Goal: Task Accomplishment & Management: Manage account settings

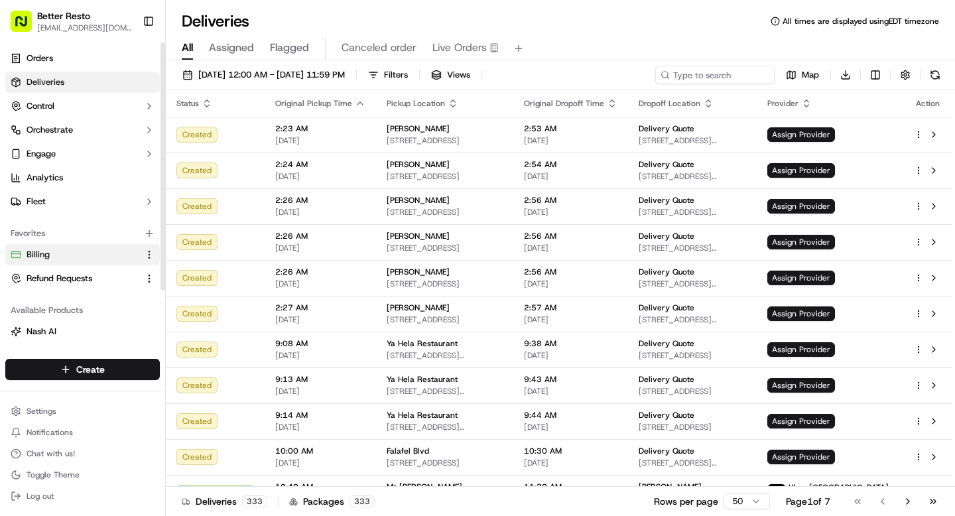
click at [64, 264] on button "Billing" at bounding box center [82, 254] width 155 height 21
click at [67, 241] on div "Favorites" at bounding box center [82, 233] width 155 height 21
click at [61, 262] on button "Billing" at bounding box center [82, 254] width 155 height 21
click at [114, 253] on link "Billing" at bounding box center [75, 255] width 128 height 12
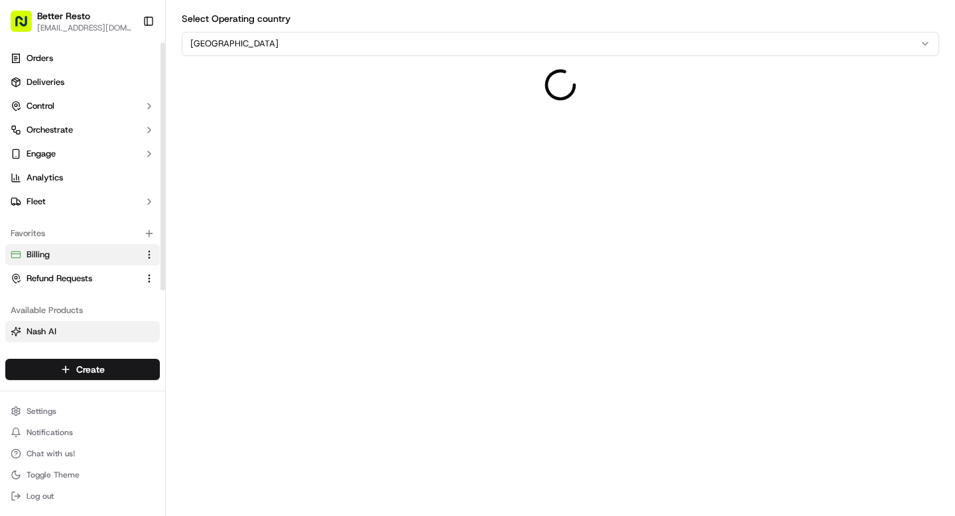
click at [66, 324] on button "Nash AI" at bounding box center [82, 331] width 155 height 21
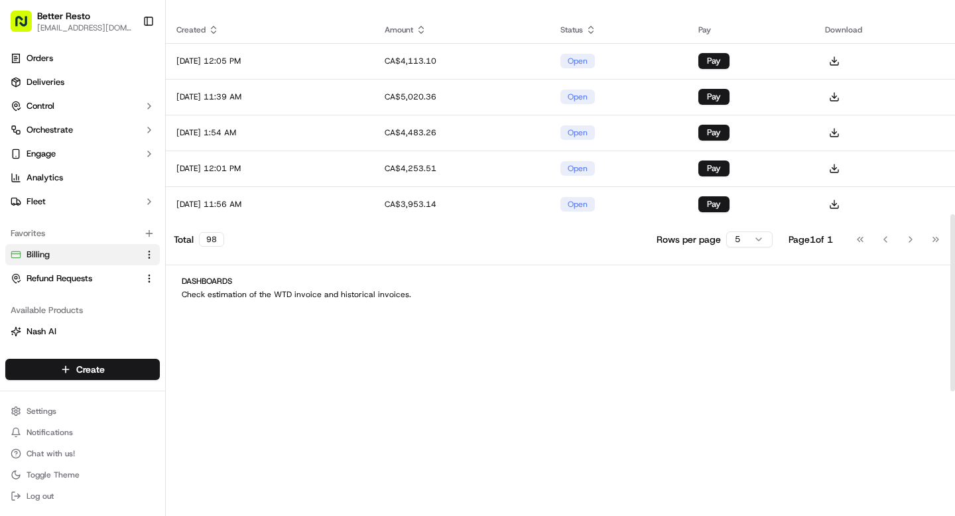
scroll to position [587, 0]
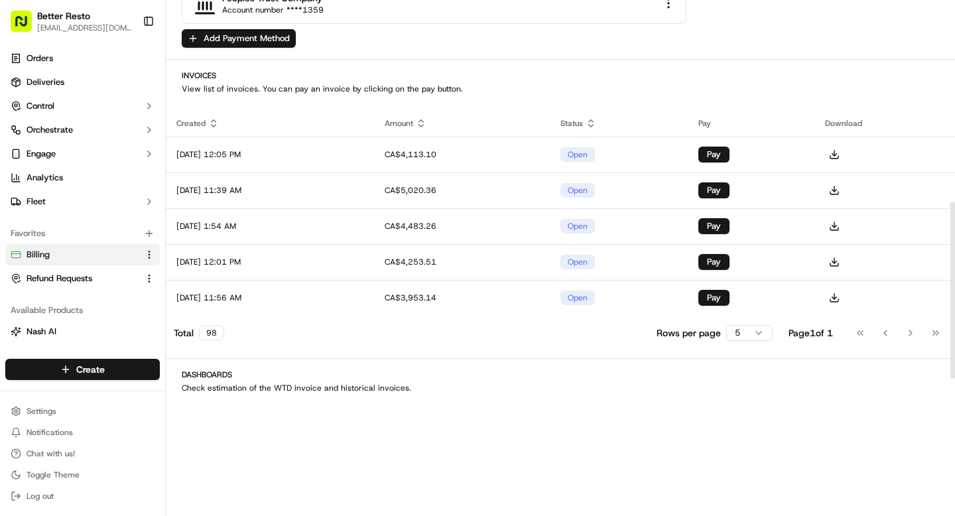
click at [751, 328] on html "Better Resto [EMAIL_ADDRESS][DOMAIN_NAME] Toggle Sidebar Orders Deliveries Cont…" at bounding box center [477, 258] width 955 height 516
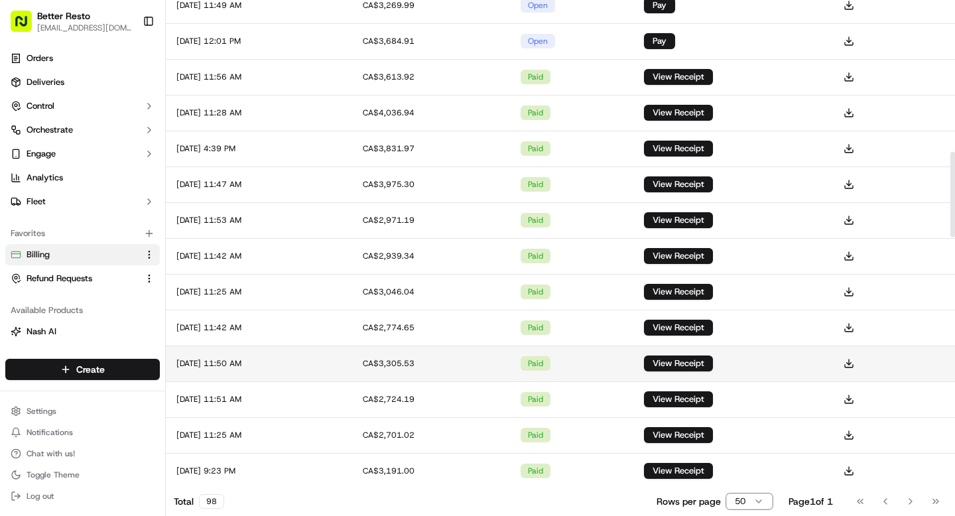
scroll to position [903, 0]
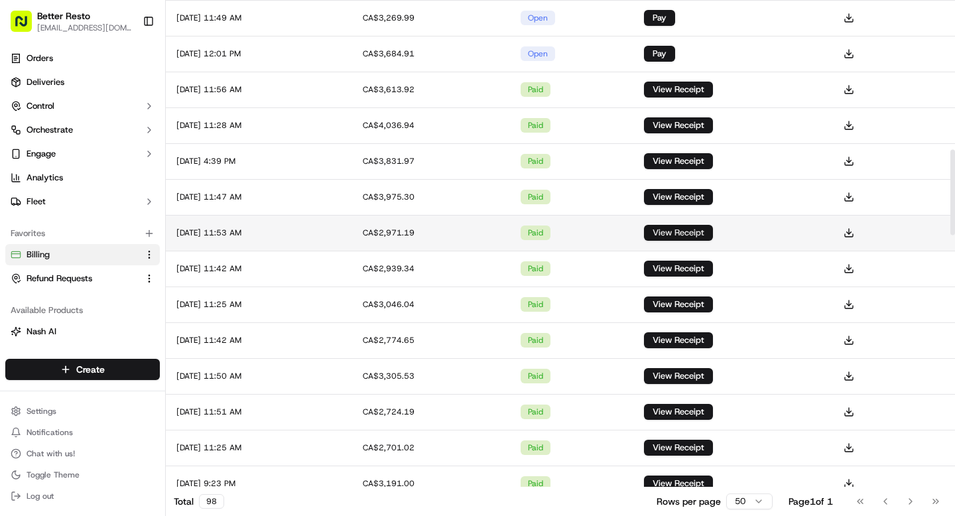
click at [699, 230] on button "View Receipt" at bounding box center [678, 233] width 69 height 16
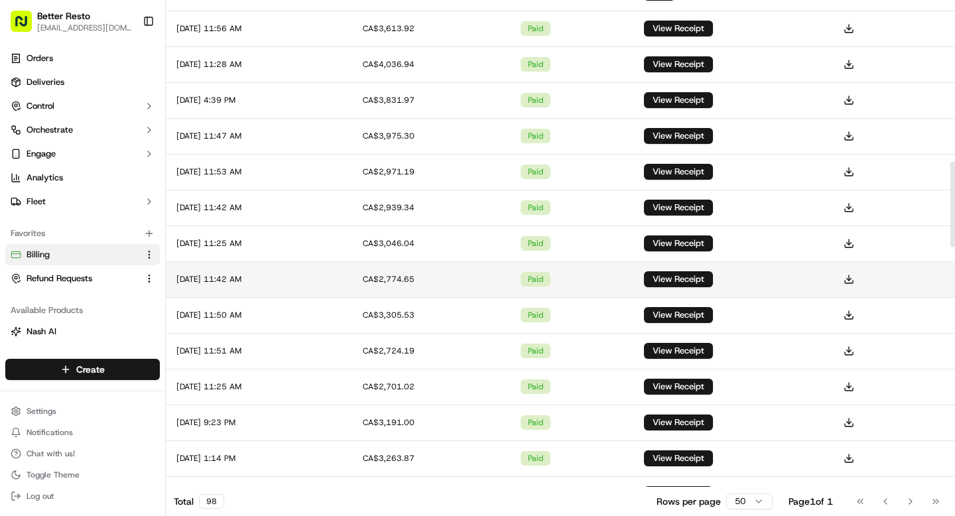
scroll to position [975, 0]
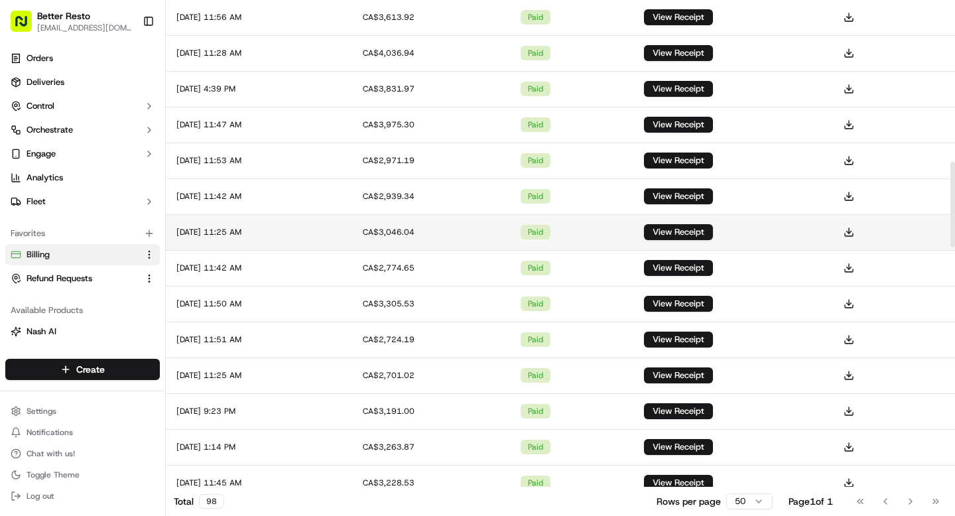
click at [434, 229] on div "CA$3,046.04" at bounding box center [431, 232] width 137 height 11
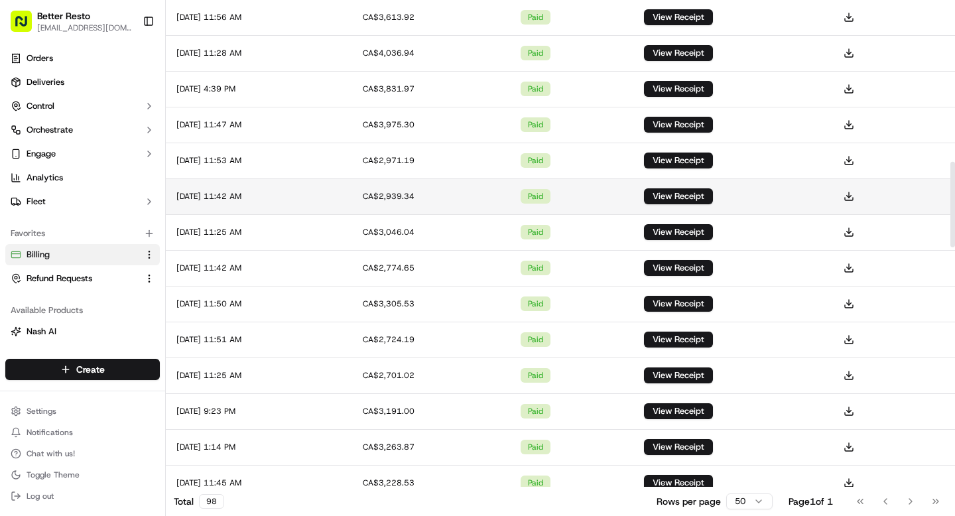
click at [425, 194] on div "CA$2,939.34" at bounding box center [431, 196] width 137 height 11
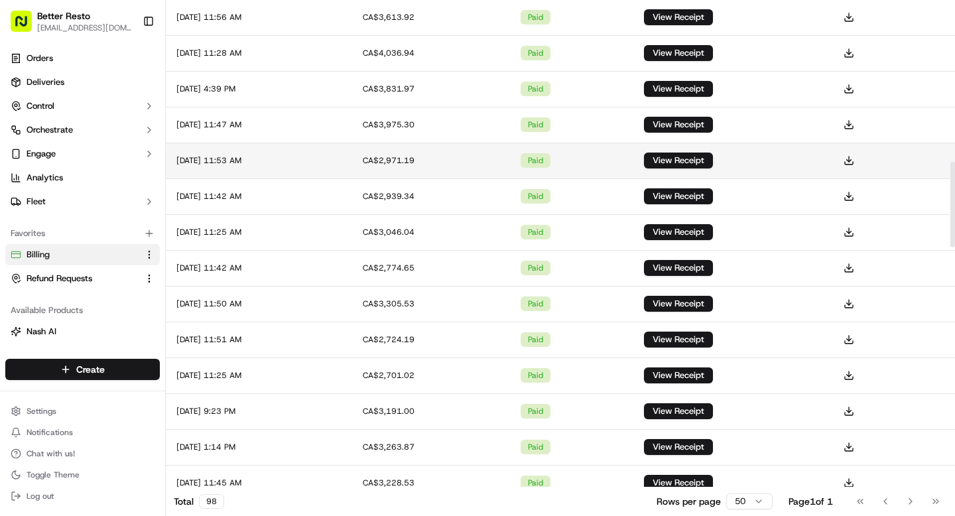
click at [424, 155] on div "CA$2,971.19" at bounding box center [431, 160] width 137 height 11
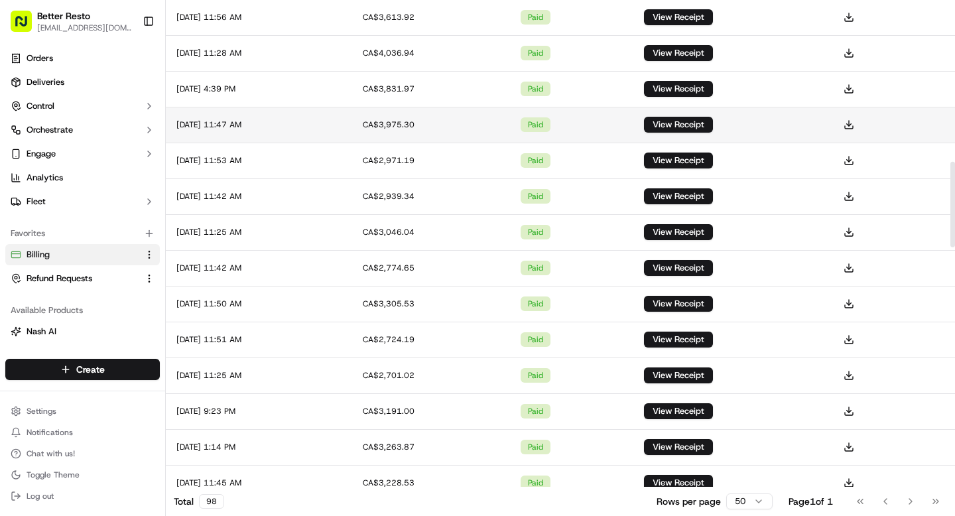
click at [424, 123] on div "CA$3,975.30" at bounding box center [431, 124] width 137 height 11
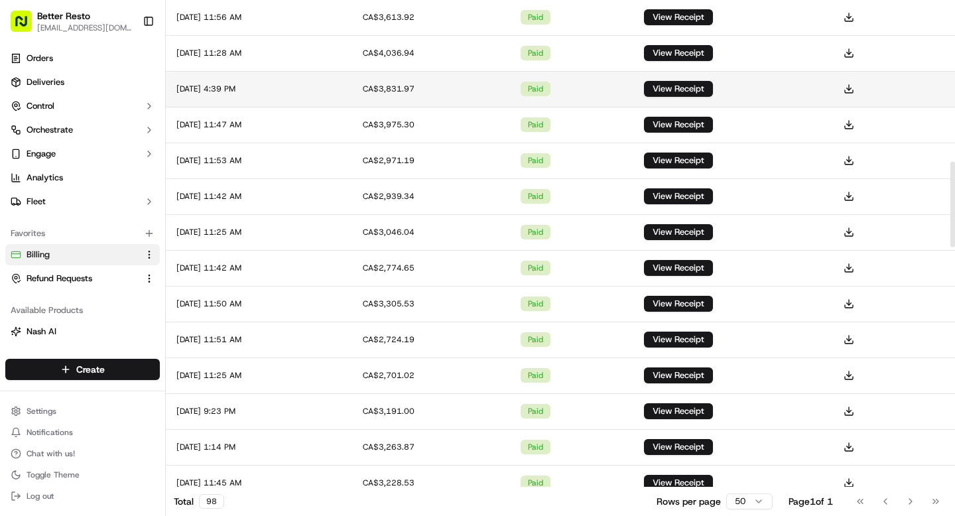
click at [423, 95] on td "CA$3,831.97" at bounding box center [431, 89] width 158 height 36
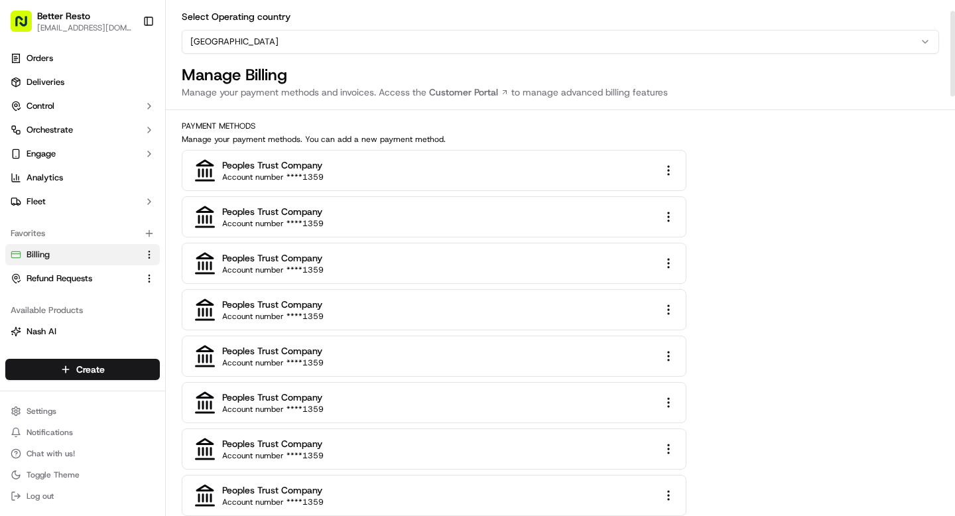
scroll to position [0, 0]
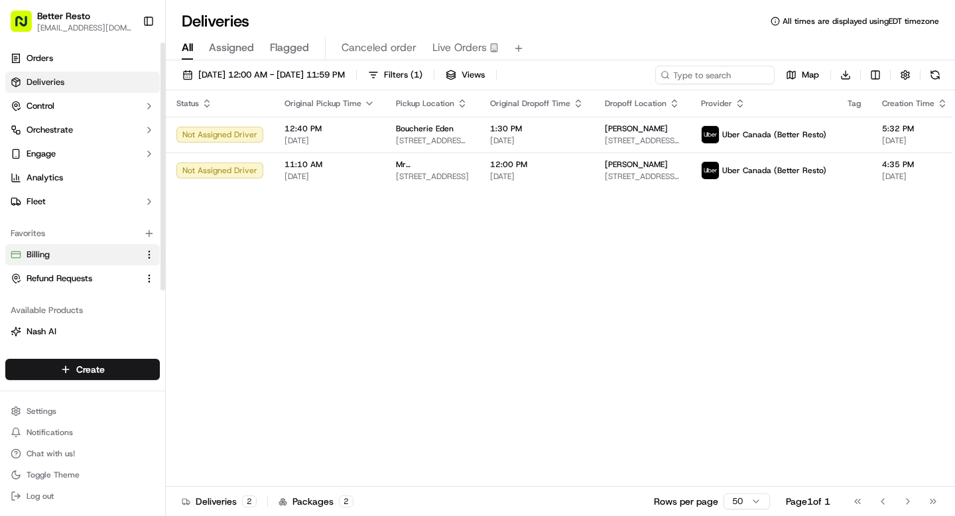
click at [66, 247] on button "Billing" at bounding box center [82, 254] width 155 height 21
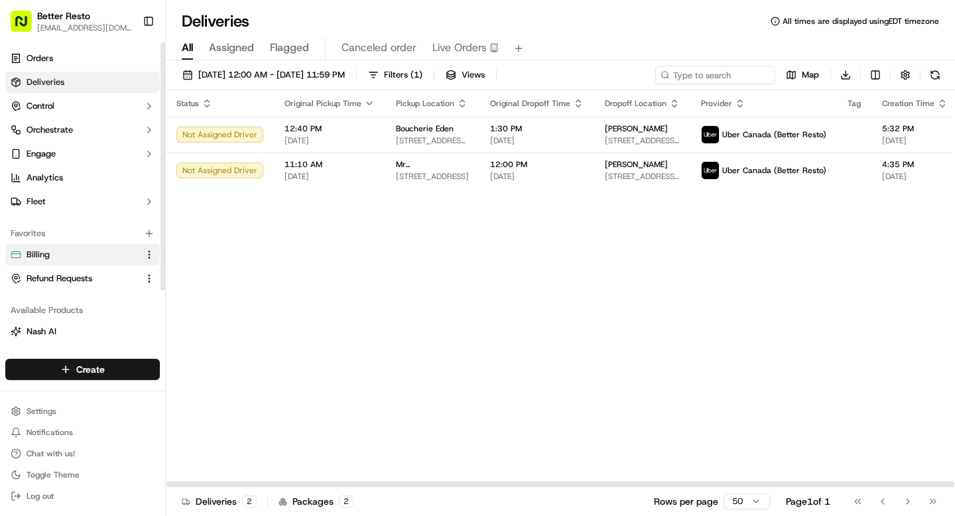
click at [73, 255] on link "Billing" at bounding box center [75, 255] width 128 height 12
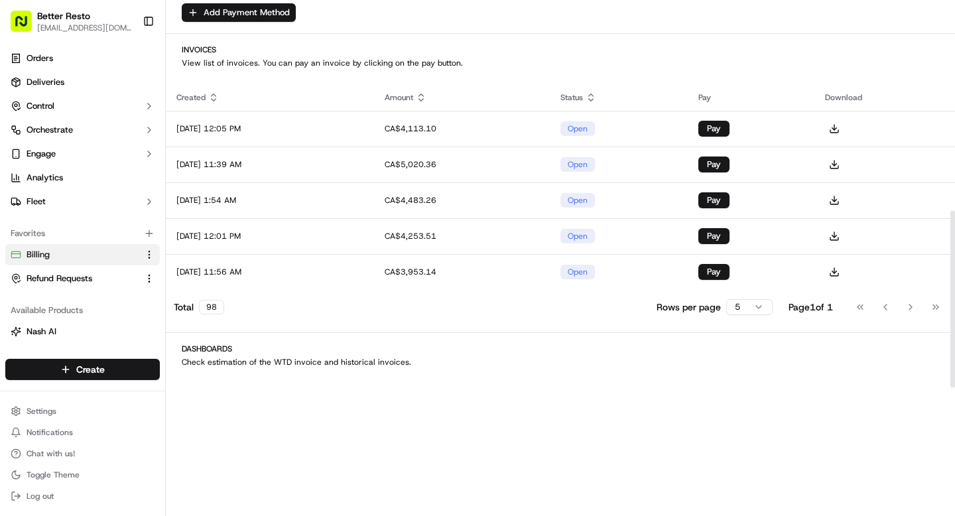
scroll to position [700, 0]
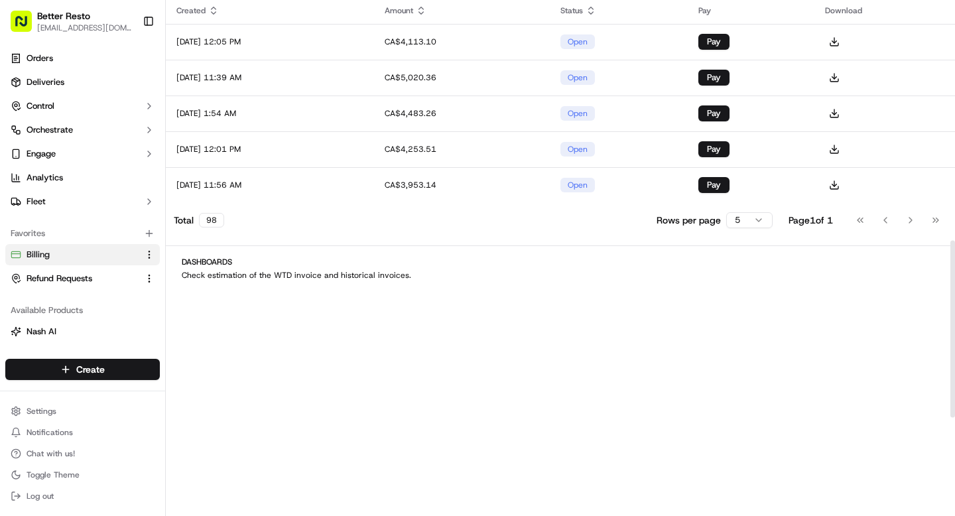
click at [756, 219] on html "Better Resto [EMAIL_ADDRESS][DOMAIN_NAME] Toggle Sidebar Orders Deliveries Cont…" at bounding box center [477, 258] width 955 height 516
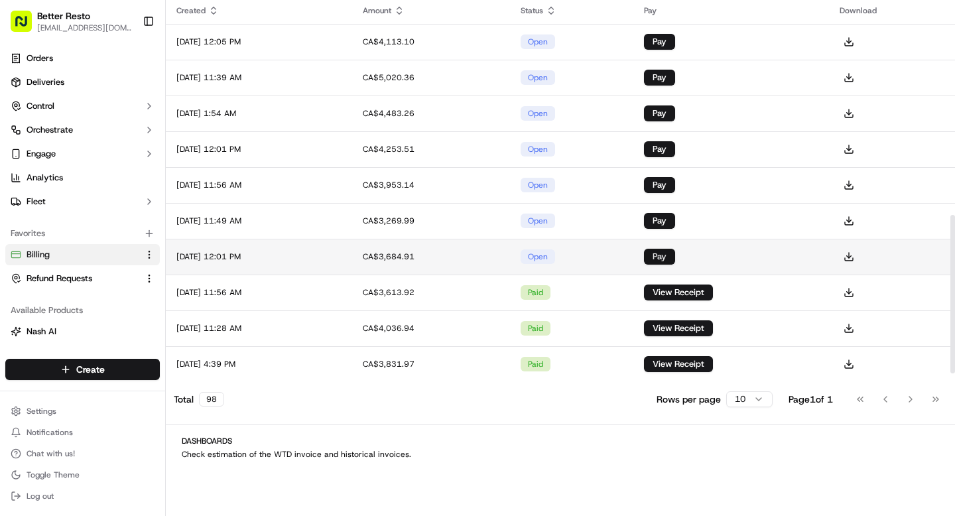
click at [675, 257] on button "Pay" at bounding box center [659, 257] width 31 height 16
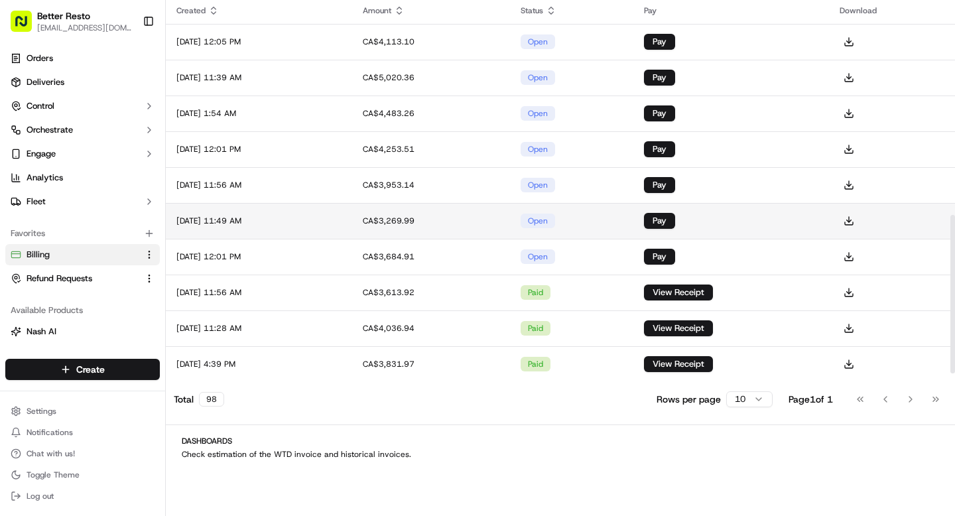
click at [497, 225] on td "CA$3,269.99" at bounding box center [431, 221] width 158 height 36
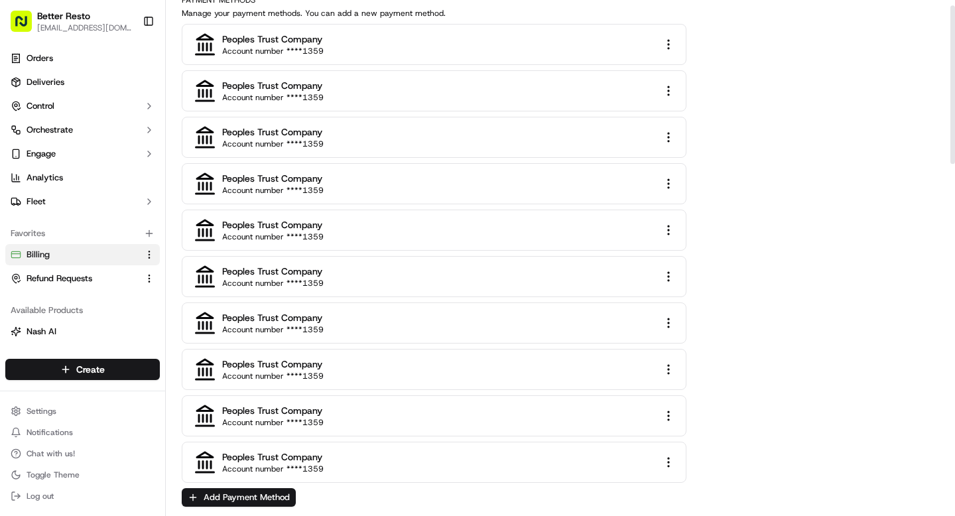
scroll to position [0, 0]
